Goal: Task Accomplishment & Management: Complete application form

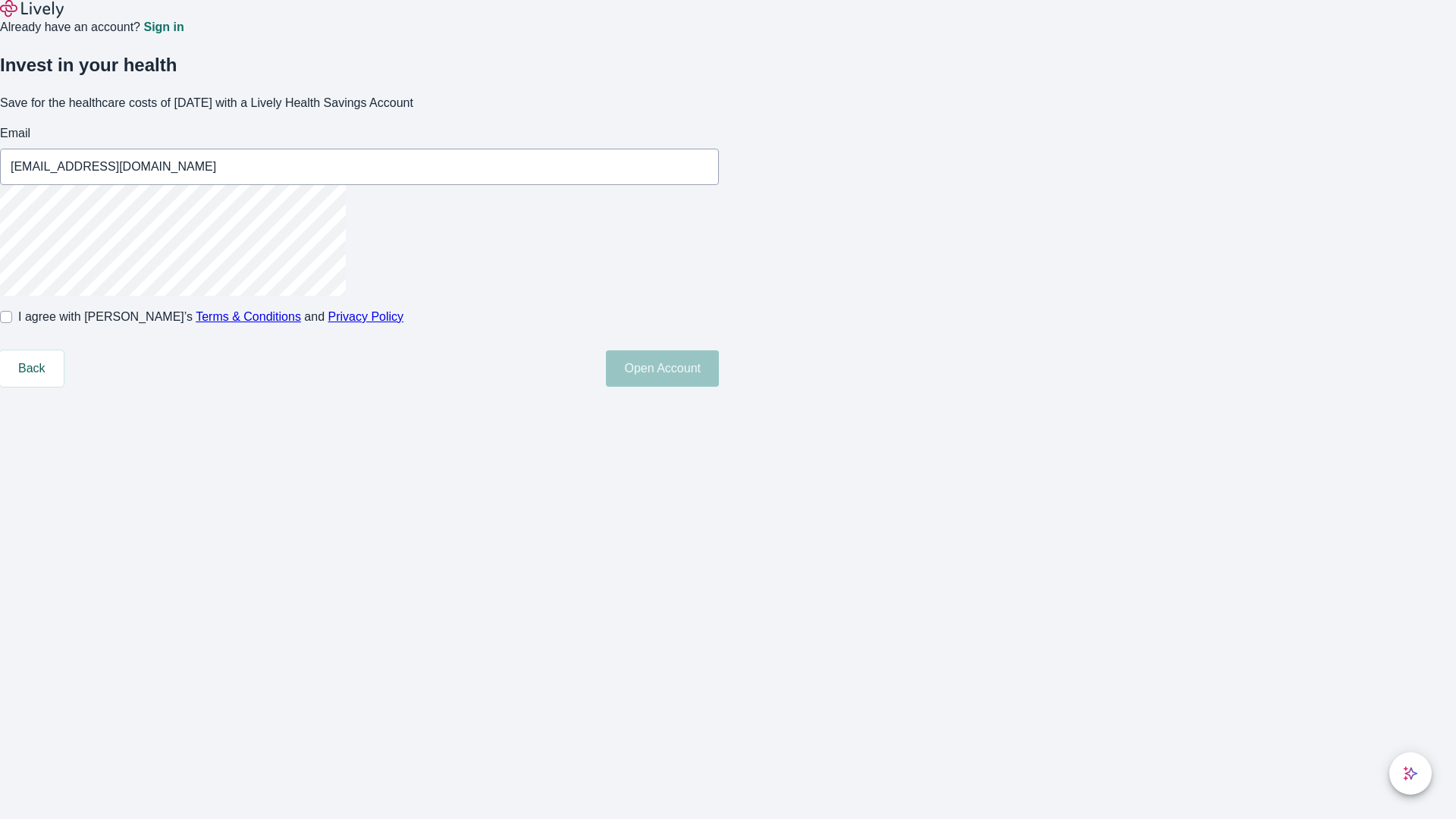
click at [12, 323] on input "I agree with Lively’s Terms & Conditions and Privacy Policy" at bounding box center [5, 317] width 12 height 12
checkbox input "true"
click at [718, 386] on button "Open Account" at bounding box center [662, 368] width 113 height 36
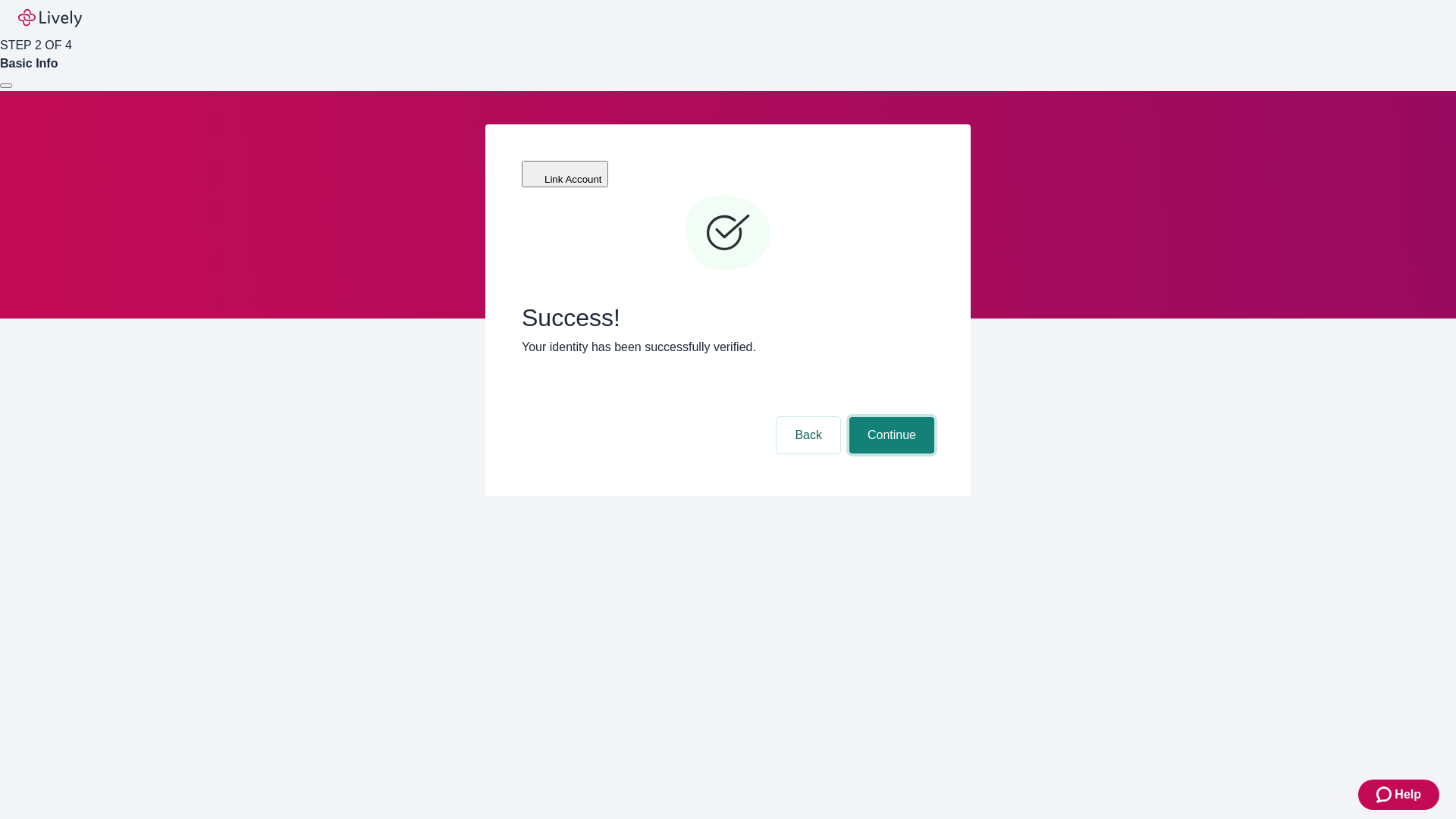
click at [890, 417] on button "Continue" at bounding box center [892, 435] width 85 height 36
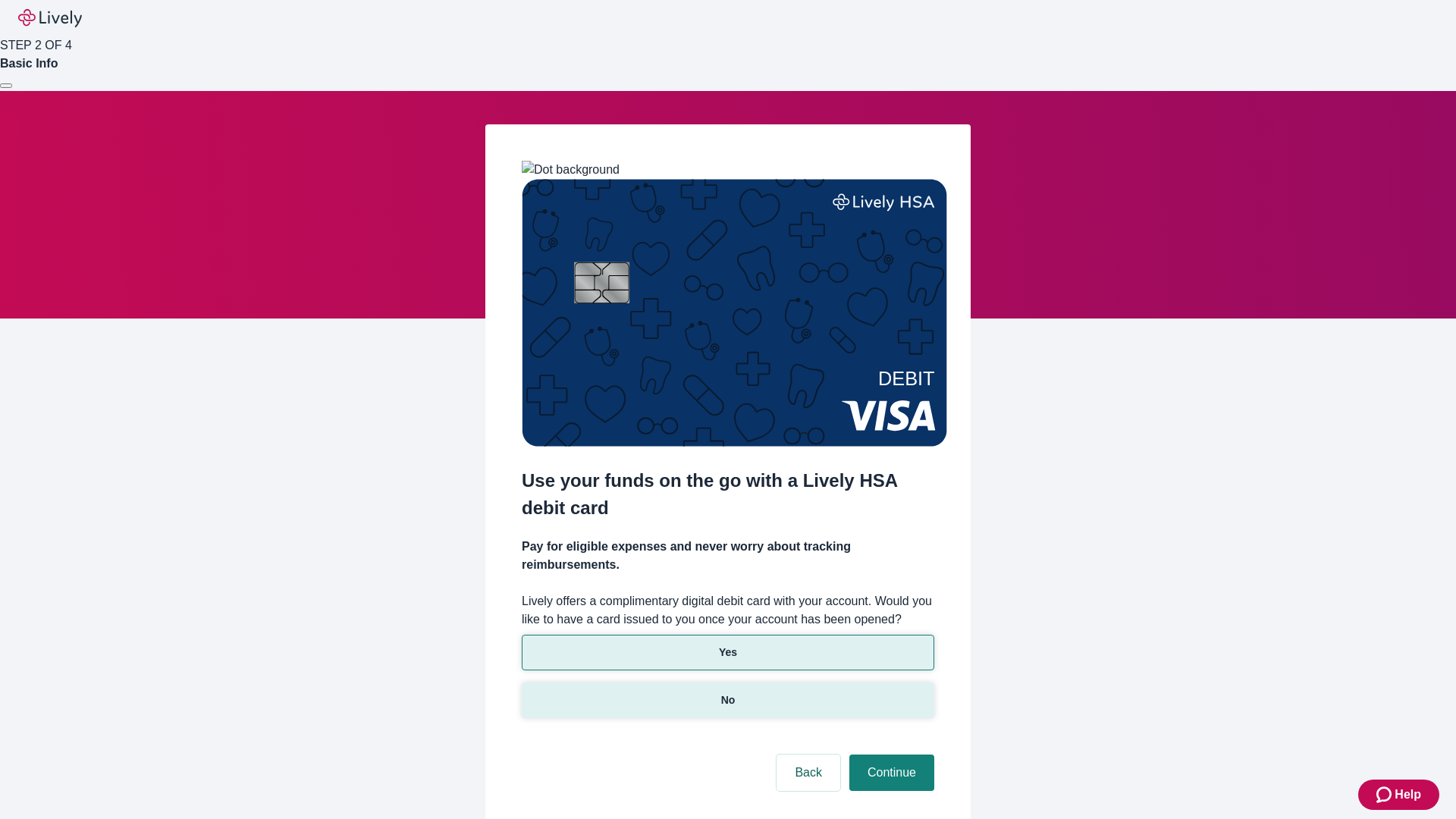
click at [728, 692] on p "No" at bounding box center [728, 700] width 14 height 16
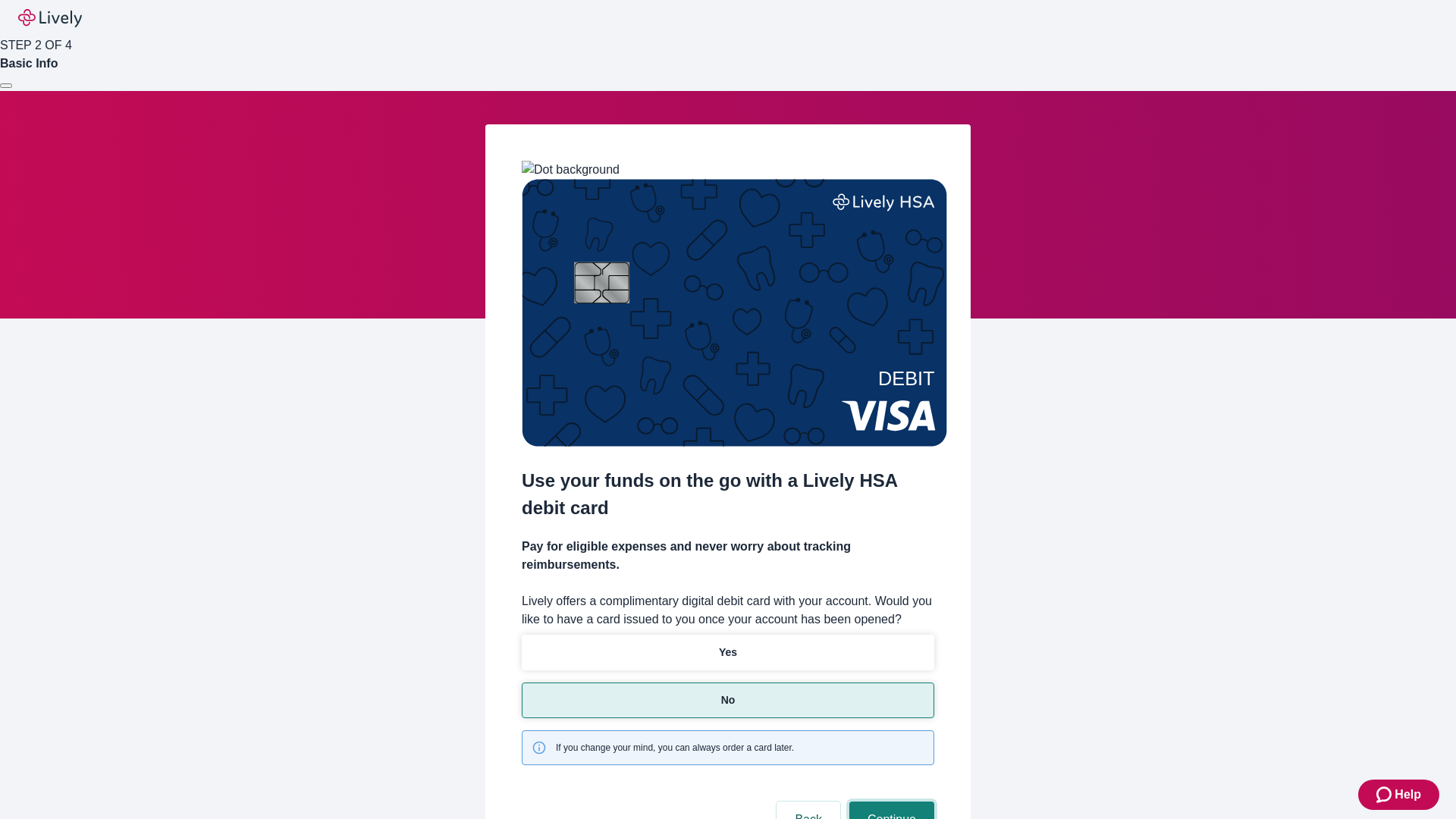
click at [890, 802] on button "Continue" at bounding box center [892, 820] width 85 height 36
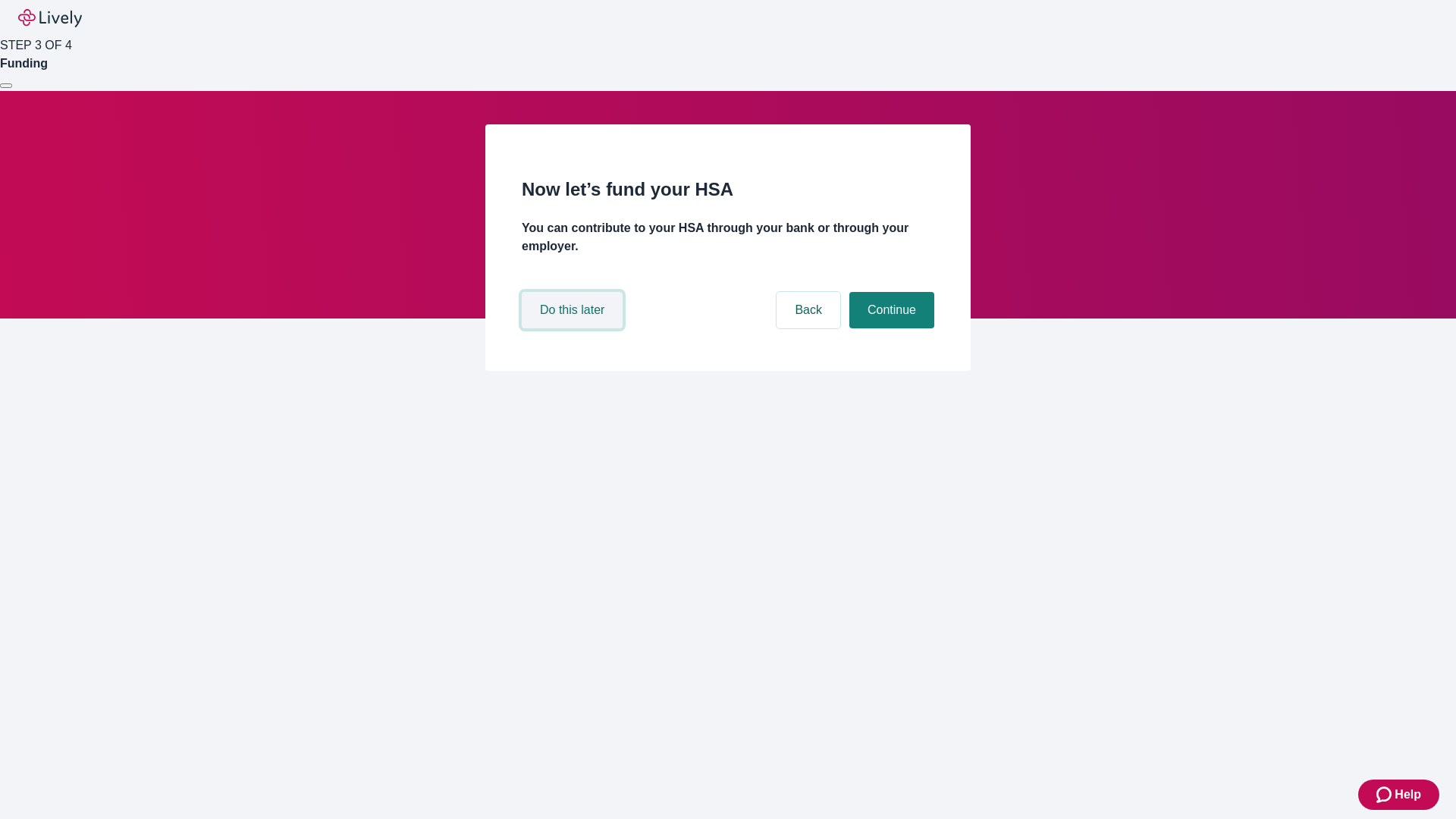
click at [574, 329] on button "Do this later" at bounding box center [572, 310] width 100 height 36
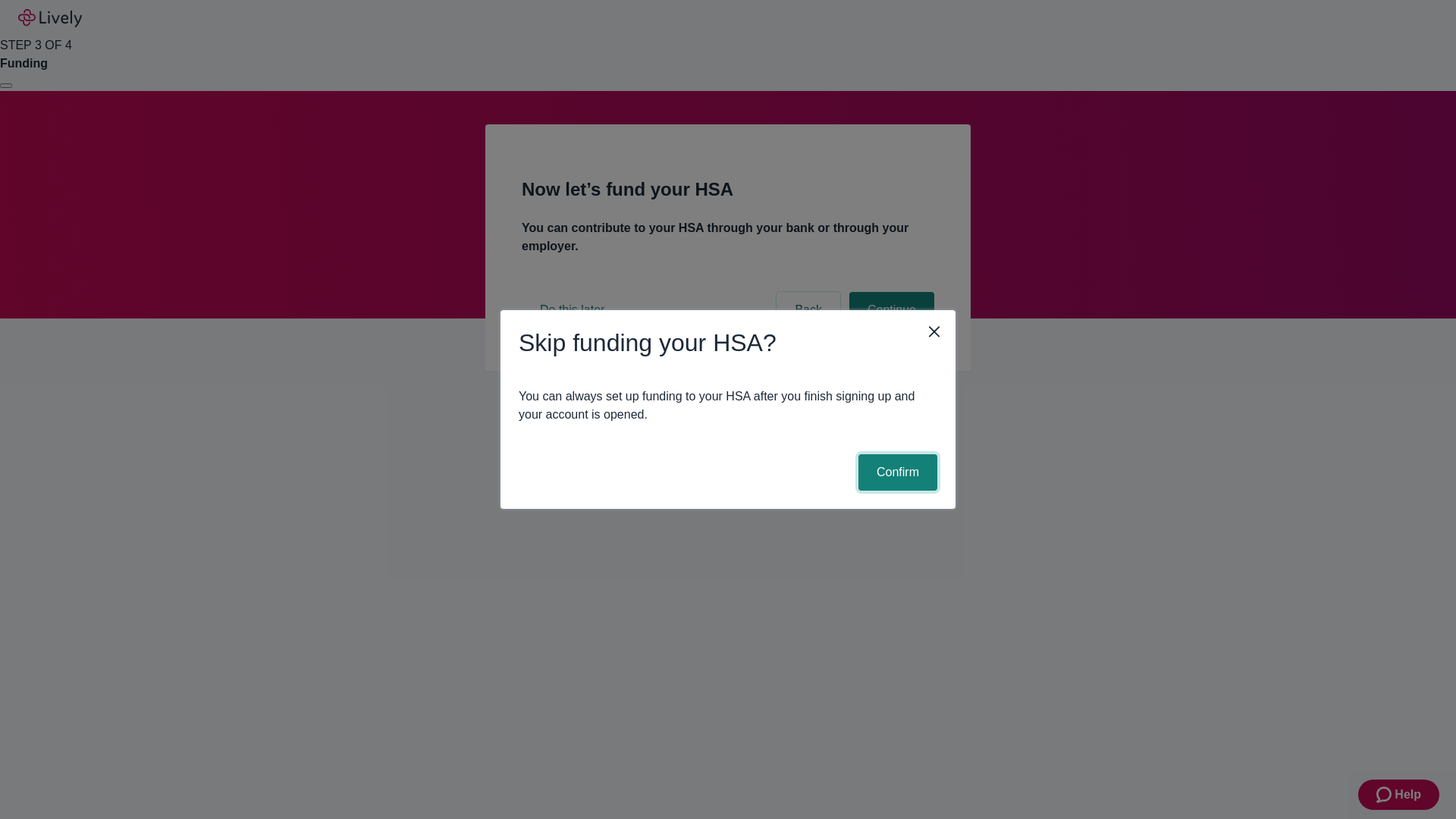
click at [896, 472] on button "Confirm" at bounding box center [898, 472] width 79 height 36
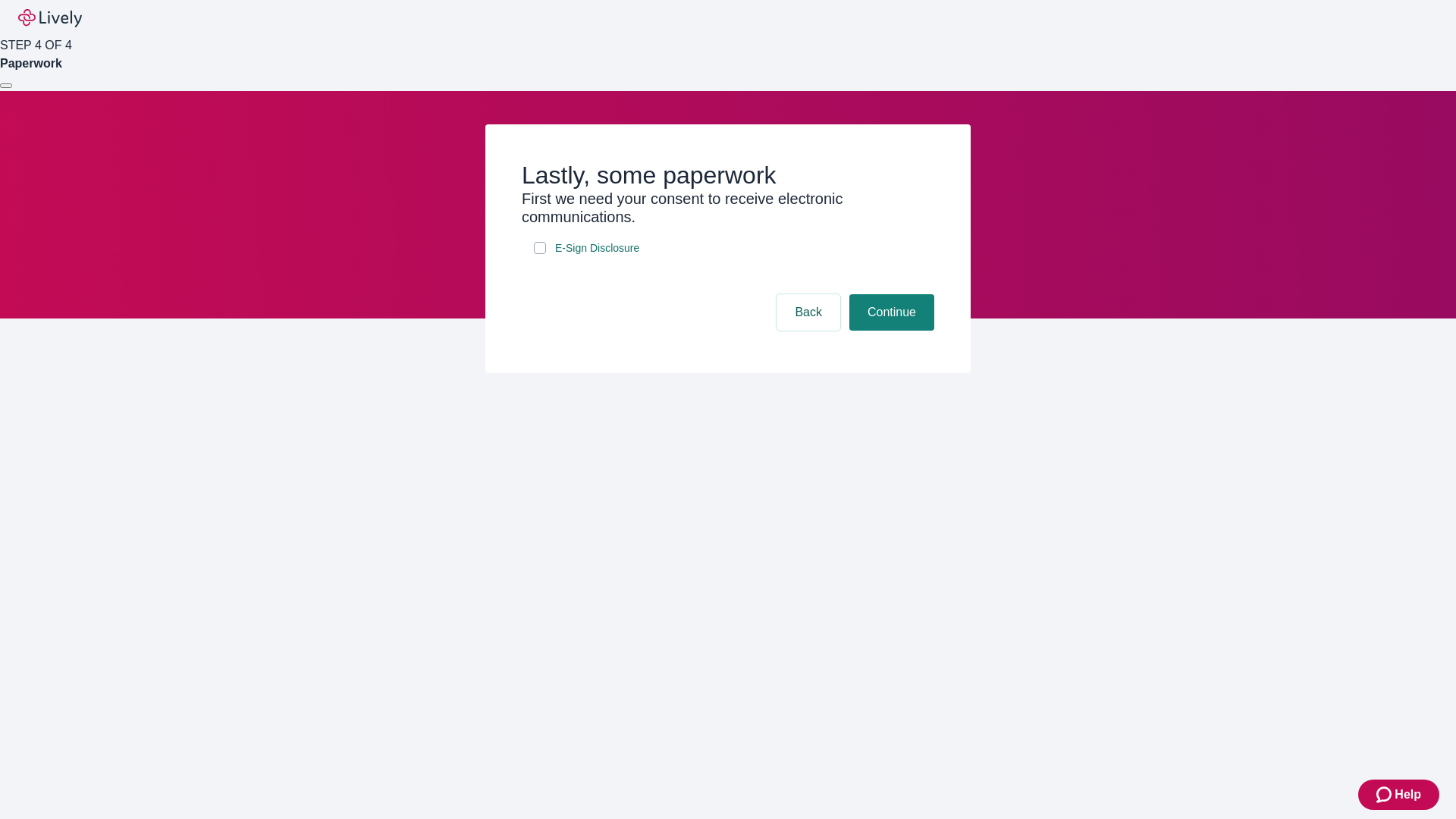
click at [540, 254] on input "E-Sign Disclosure" at bounding box center [539, 247] width 12 height 12
checkbox input "true"
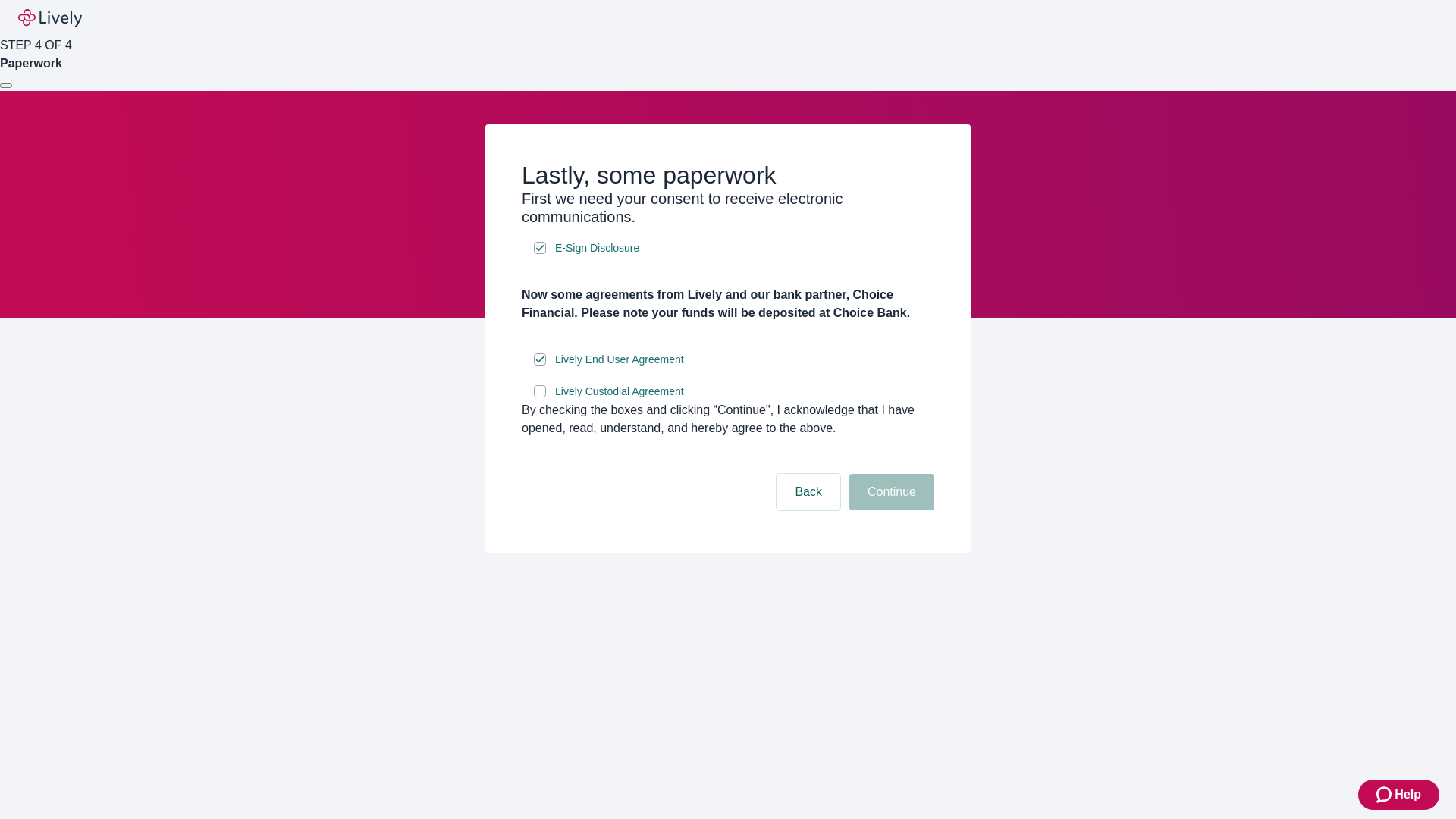
click at [540, 397] on input "Lively Custodial Agreement" at bounding box center [539, 391] width 12 height 12
checkbox input "true"
click at [890, 510] on button "Continue" at bounding box center [892, 492] width 85 height 36
